Goal: Task Accomplishment & Management: Use online tool/utility

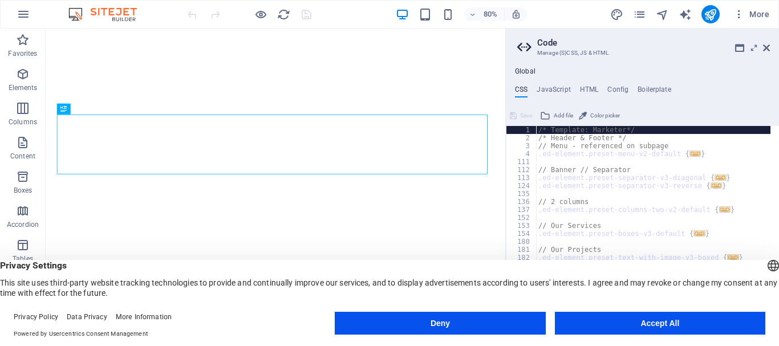
click at [643, 317] on button "Accept All" at bounding box center [660, 323] width 210 height 23
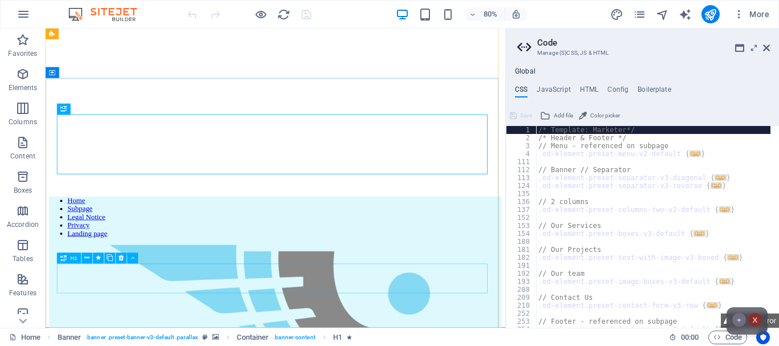
scroll to position [460, 0]
click at [770, 47] on aside "Code Manage (S)CSS, JS & HTML Global CSS JavaScript HTML Config Boilerplate /* …" at bounding box center [642, 178] width 274 height 299
click at [768, 44] on icon at bounding box center [766, 47] width 7 height 9
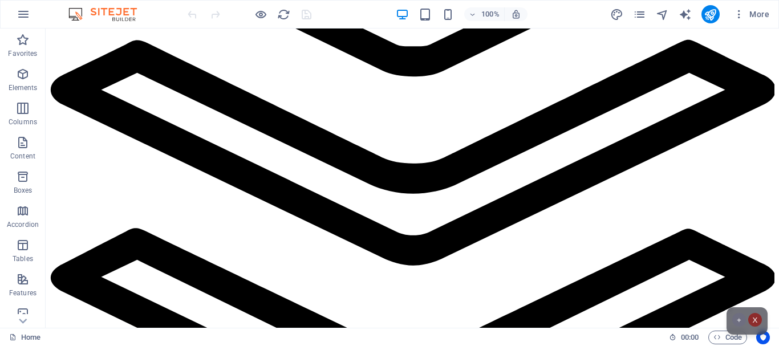
scroll to position [3959, 0]
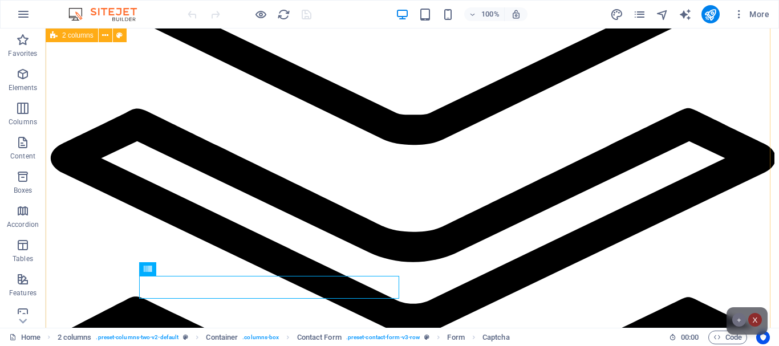
scroll to position [3870, 0]
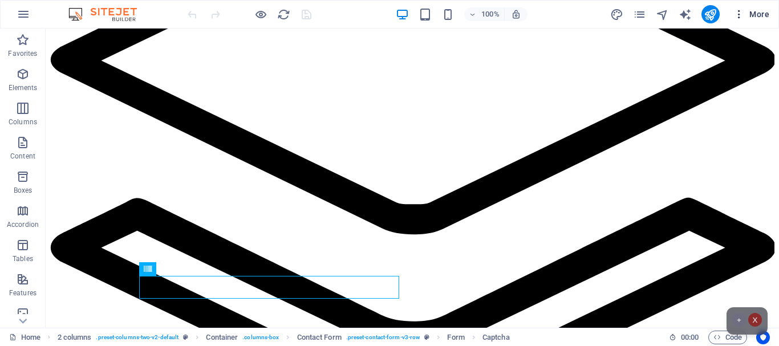
click at [759, 11] on span "More" at bounding box center [752, 14] width 36 height 11
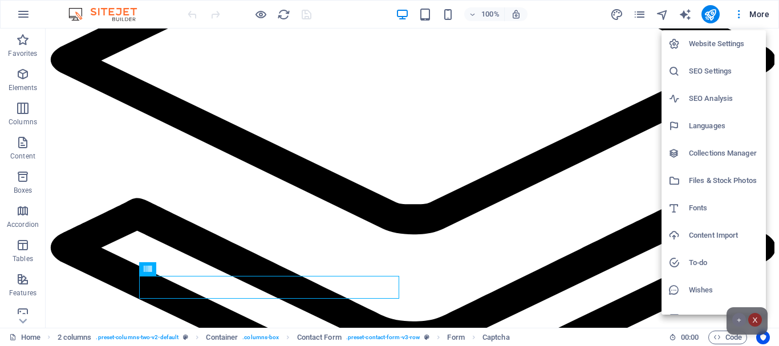
click at [710, 70] on h6 "SEO Settings" at bounding box center [724, 71] width 70 height 14
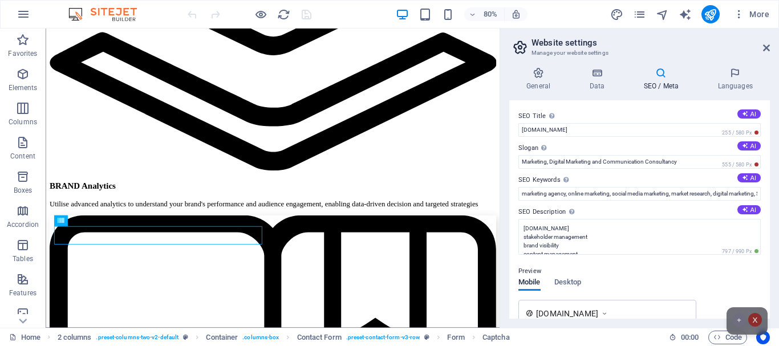
click at [708, 67] on div "General Data SEO / Meta Languages Website name [DOMAIN_NAME] Logo Drag files he…" at bounding box center [639, 193] width 279 height 270
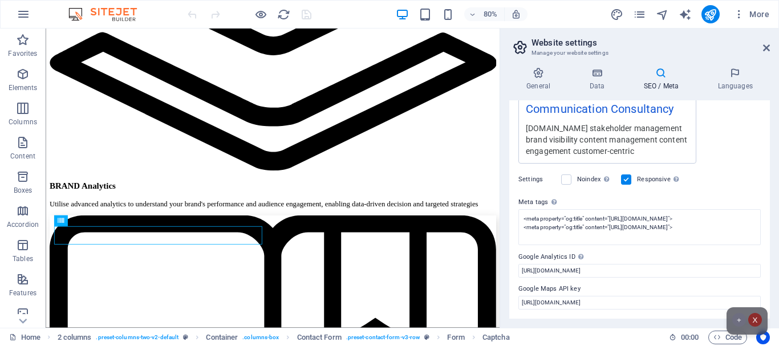
scroll to position [283, 0]
click at [650, 303] on input "[URL][DOMAIN_NAME]" at bounding box center [639, 303] width 242 height 14
drag, startPoint x: 650, startPoint y: 303, endPoint x: 700, endPoint y: 294, distance: 50.5
click at [700, 294] on div "Google Maps API key [URL][DOMAIN_NAME]" at bounding box center [639, 295] width 242 height 27
click at [35, 86] on p "Elements" at bounding box center [23, 87] width 29 height 9
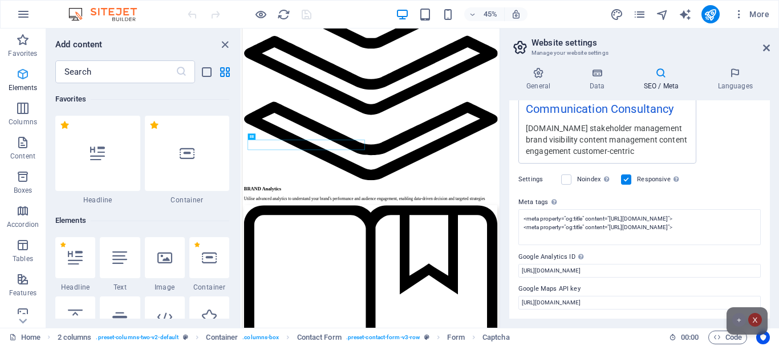
click at [18, 67] on button "Elements" at bounding box center [23, 80] width 46 height 34
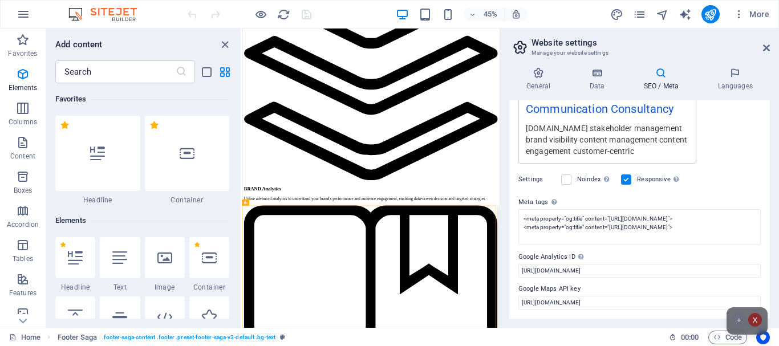
click at [188, 224] on h6 "Elements" at bounding box center [142, 221] width 174 height 14
drag, startPoint x: 239, startPoint y: 87, endPoint x: 232, endPoint y: 87, distance: 7.4
click at [232, 87] on div "Favorites 1 Star Headline 1 Star Container Elements 1 Star Headline 1 Star Text…" at bounding box center [143, 201] width 195 height 236
drag, startPoint x: 1, startPoint y: 134, endPoint x: 237, endPoint y: 90, distance: 240.2
click at [237, 90] on div "Favorites 1 Star Headline 1 Star Container Elements 1 Star Headline 1 Star Text…" at bounding box center [143, 201] width 195 height 236
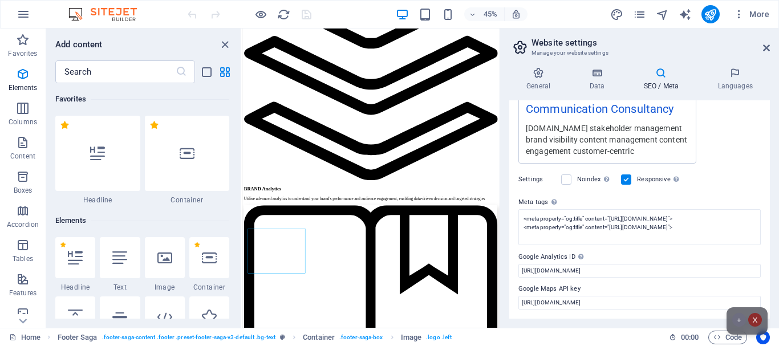
scroll to position [247, 0]
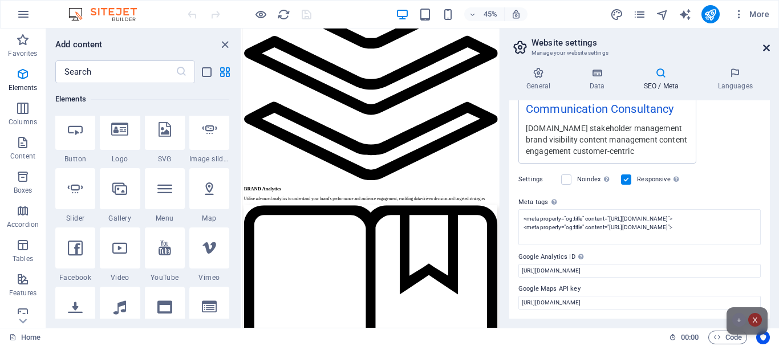
click at [769, 47] on icon at bounding box center [766, 47] width 7 height 9
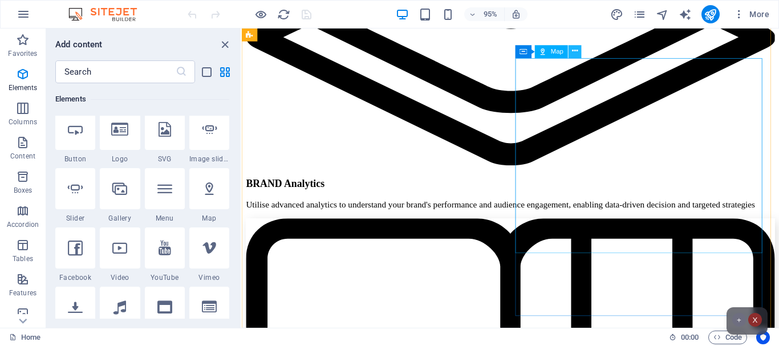
click at [572, 55] on icon at bounding box center [575, 51] width 6 height 11
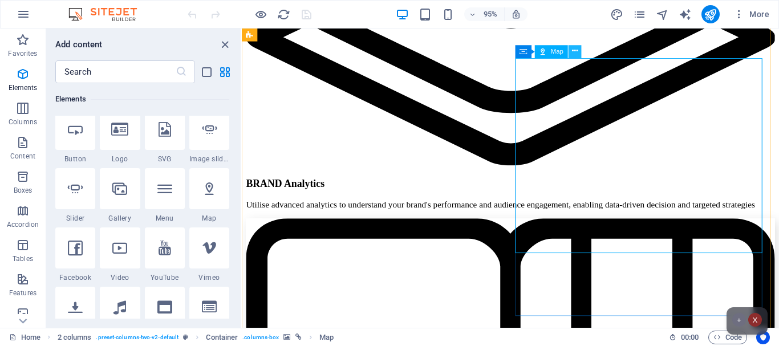
click at [580, 51] on button at bounding box center [575, 51] width 13 height 13
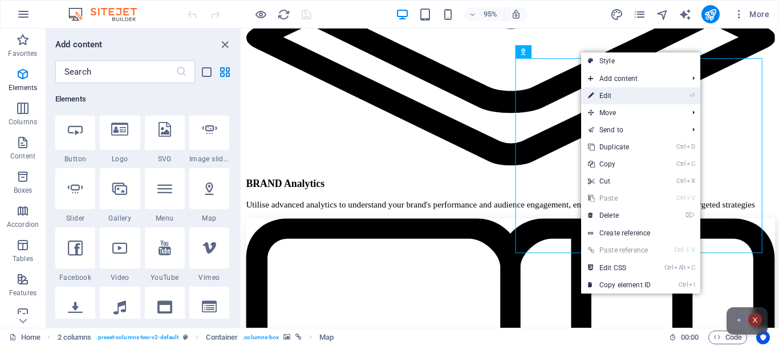
click at [617, 95] on link "⏎ Edit" at bounding box center [619, 95] width 76 height 17
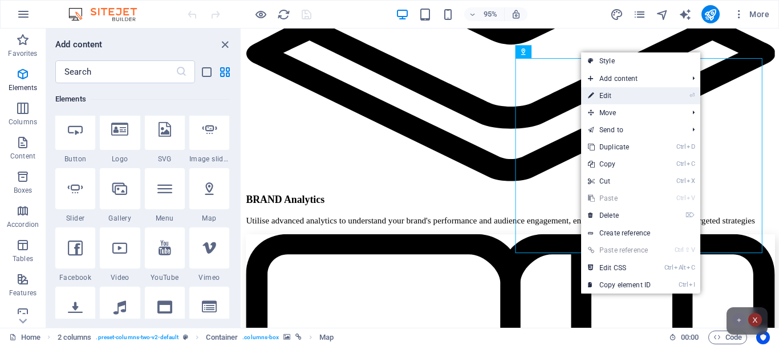
select select "1"
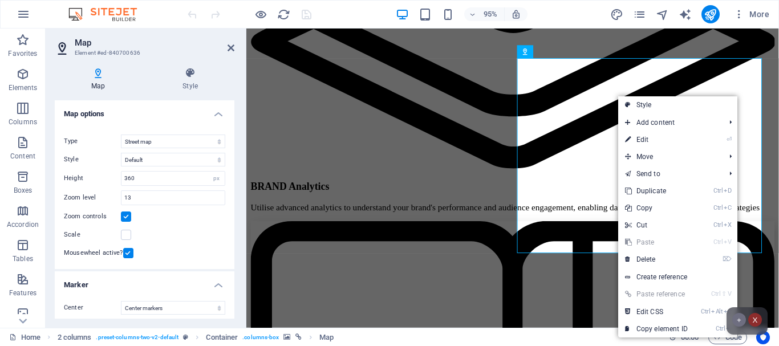
scroll to position [3898, 0]
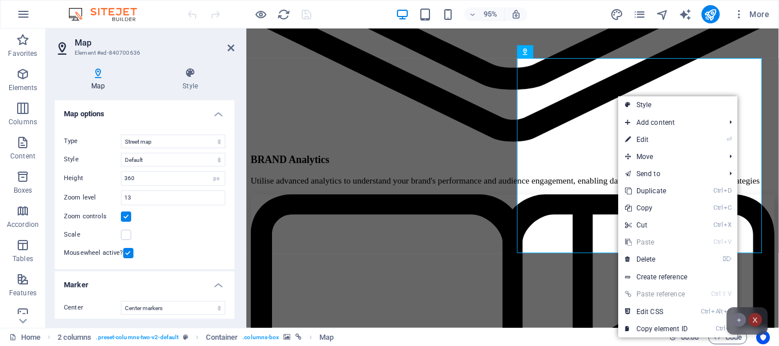
click at [102, 72] on icon at bounding box center [98, 72] width 87 height 11
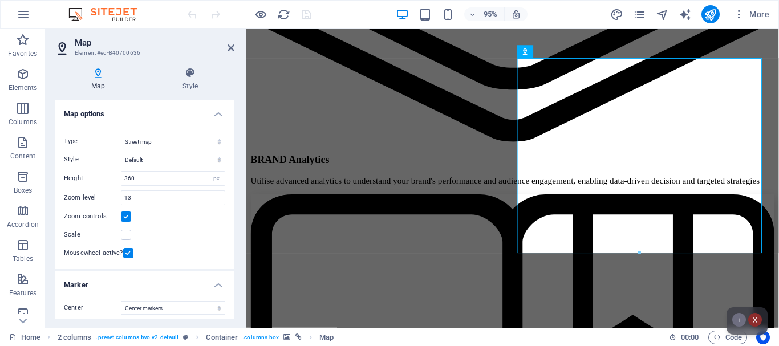
click at [102, 72] on icon at bounding box center [98, 72] width 87 height 11
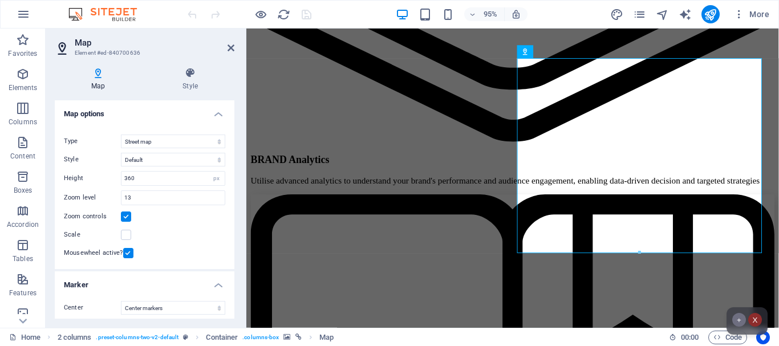
click at [102, 72] on icon at bounding box center [98, 72] width 87 height 11
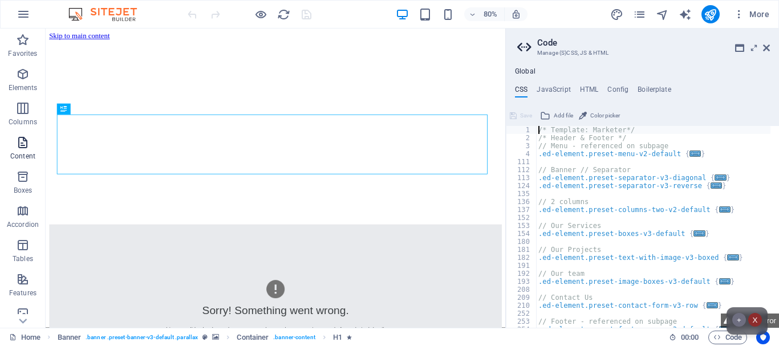
scroll to position [460, 0]
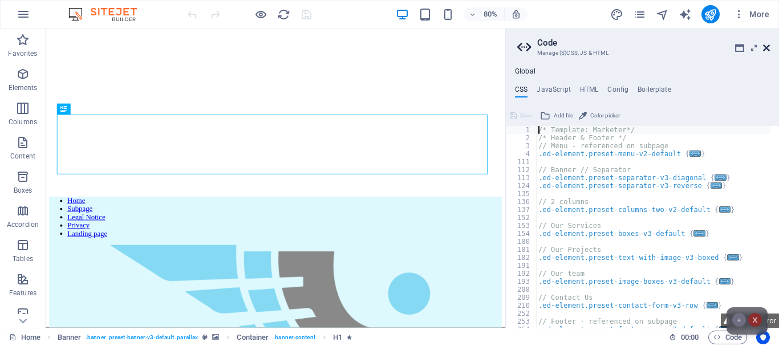
click at [768, 47] on icon at bounding box center [766, 47] width 7 height 9
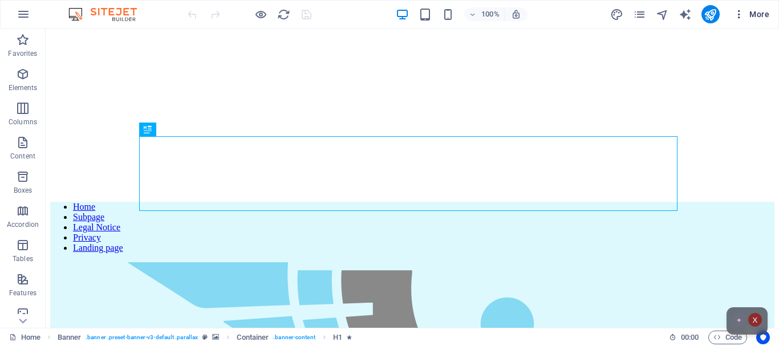
click at [744, 10] on icon "button" at bounding box center [739, 14] width 11 height 11
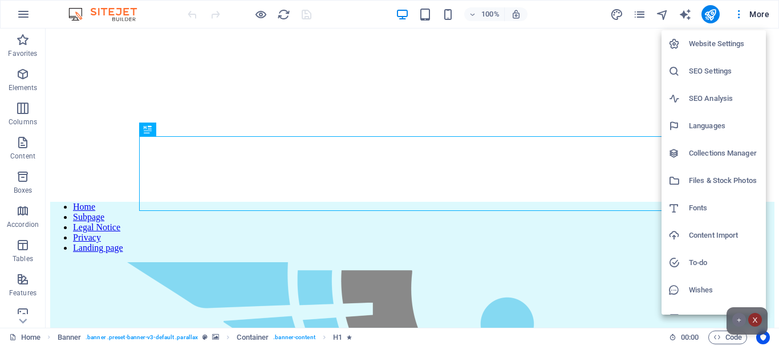
click at [719, 39] on h6 "Website Settings" at bounding box center [724, 44] width 70 height 14
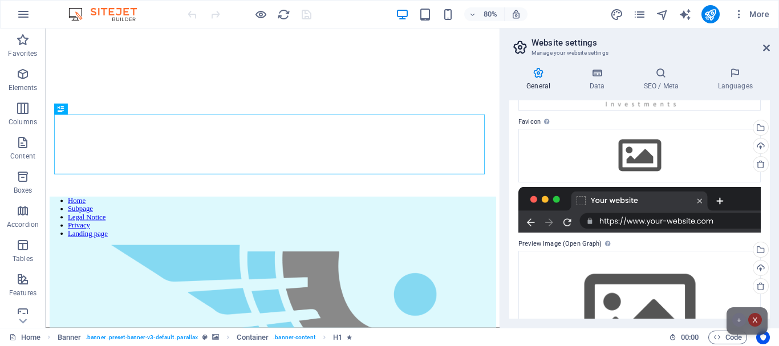
scroll to position [100, 0]
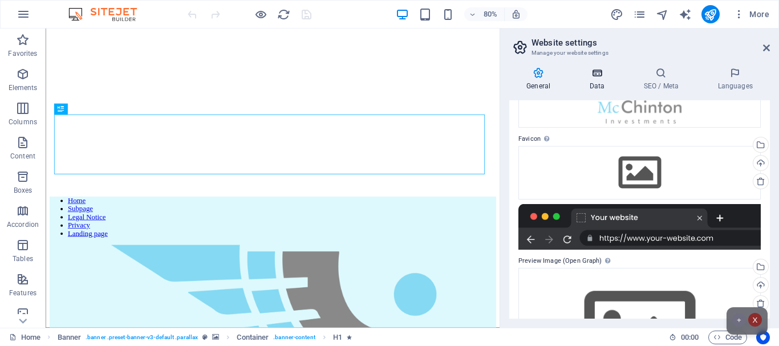
click at [599, 74] on icon at bounding box center [597, 72] width 50 height 11
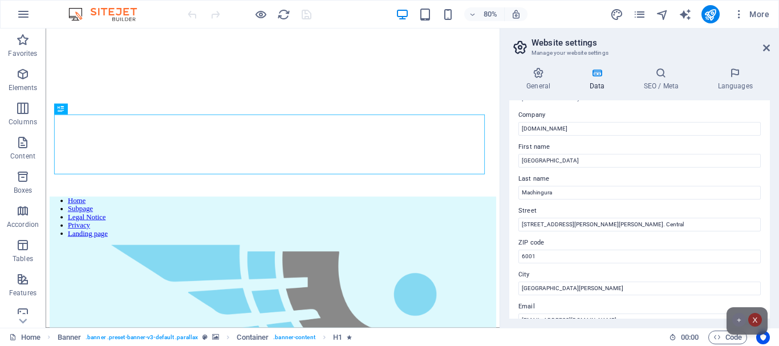
scroll to position [0, 0]
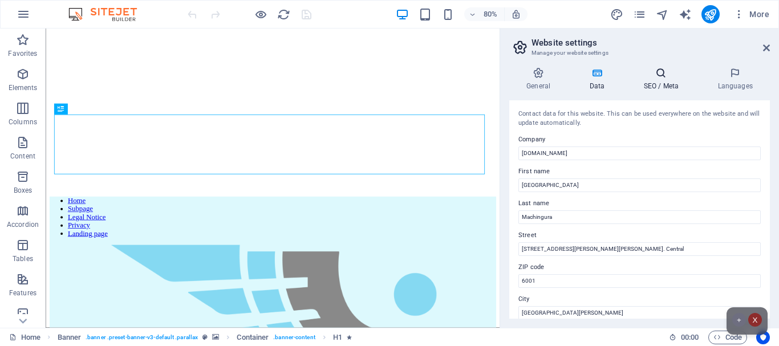
click at [663, 77] on icon at bounding box center [661, 72] width 70 height 11
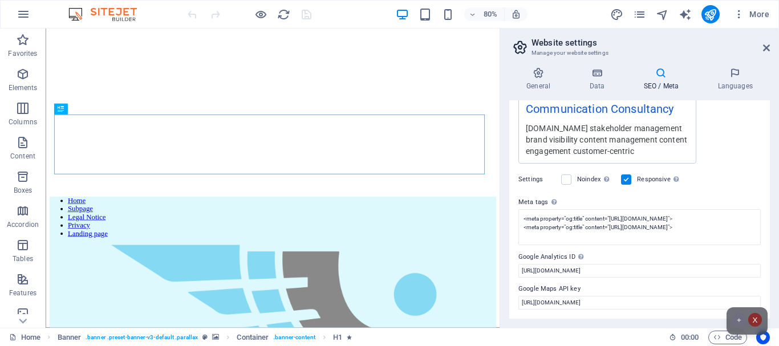
scroll to position [283, 0]
